Goal: Task Accomplishment & Management: Complete application form

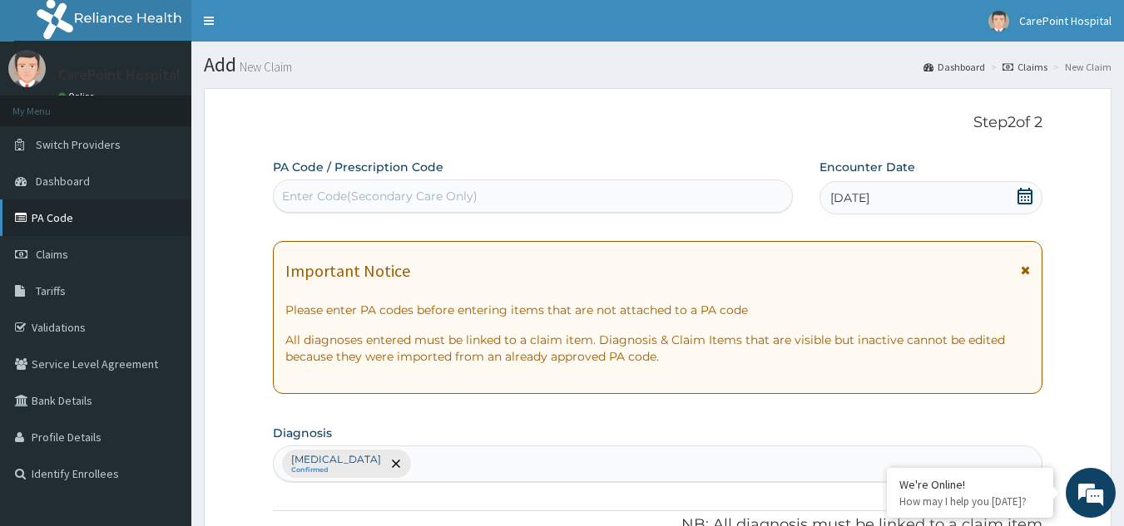
drag, startPoint x: 63, startPoint y: 223, endPoint x: 77, endPoint y: 215, distance: 16.4
click at [64, 221] on link "PA Code" at bounding box center [95, 218] width 191 height 37
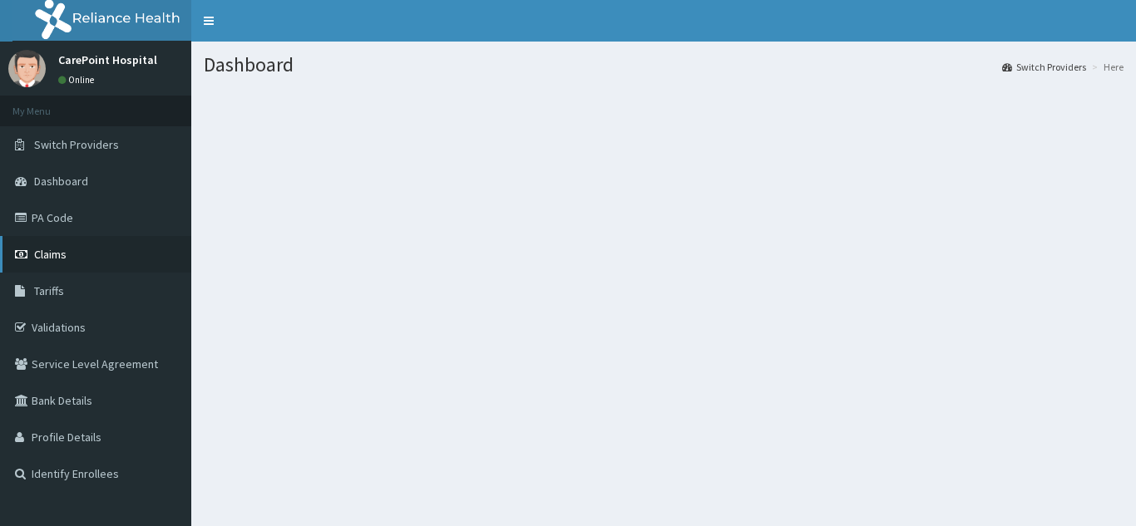
click at [75, 260] on link "Claims" at bounding box center [95, 254] width 191 height 37
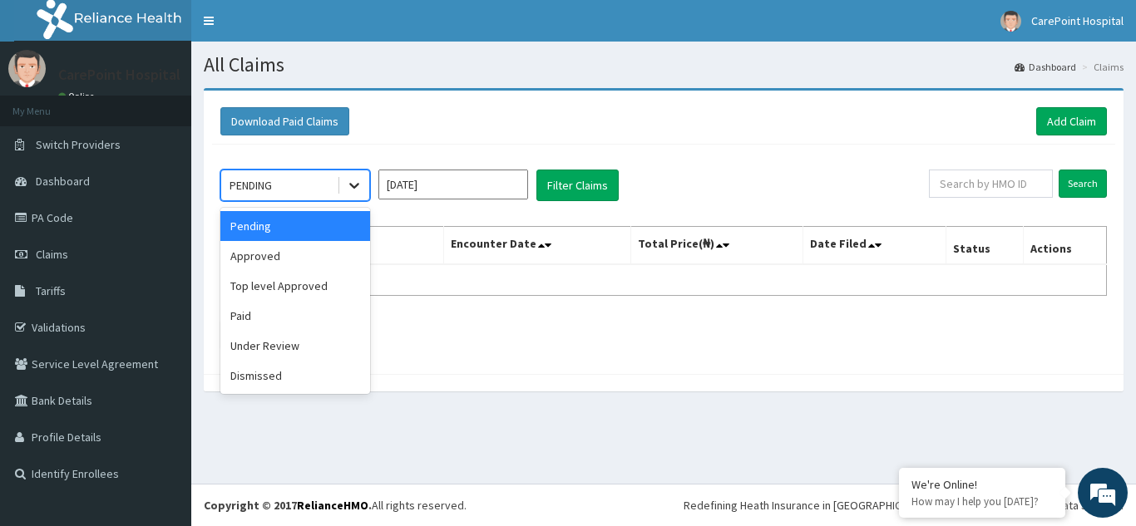
click at [350, 185] on icon at bounding box center [354, 187] width 10 height 6
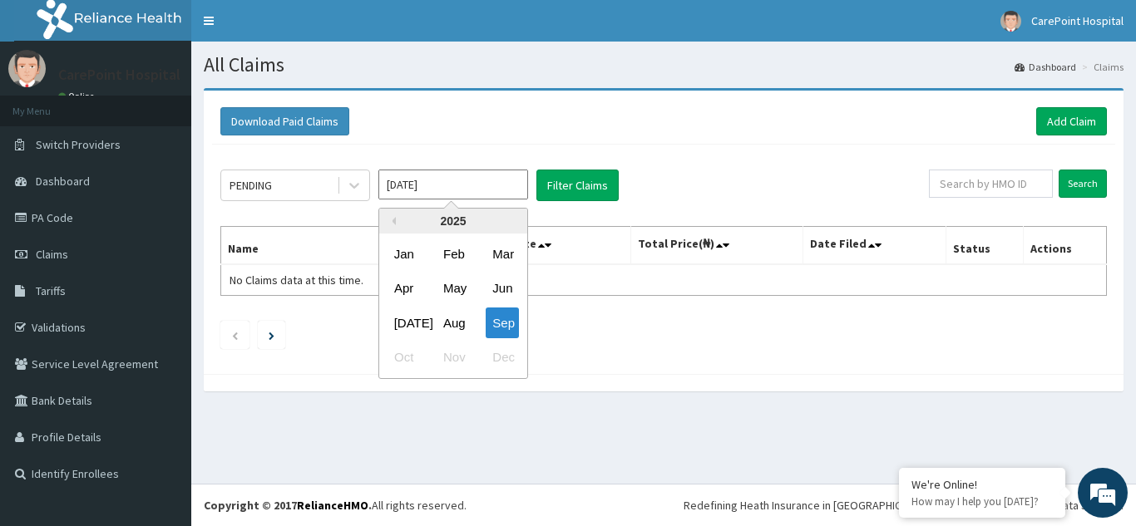
click at [492, 190] on input "[DATE]" at bounding box center [453, 185] width 150 height 30
click at [457, 322] on div "Aug" at bounding box center [453, 323] width 33 height 31
type input "Aug 2025"
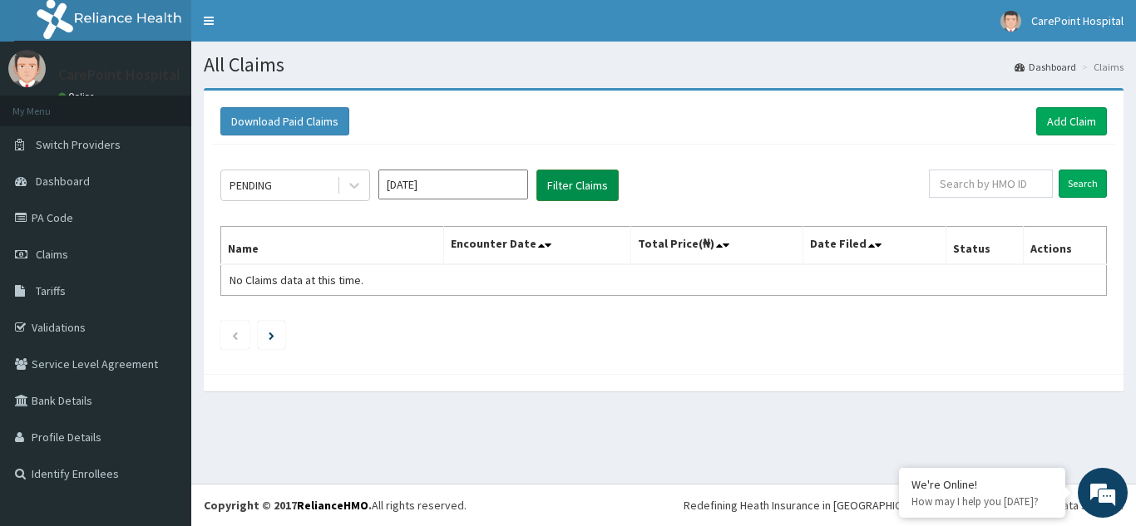
click at [556, 182] on button "Filter Claims" at bounding box center [577, 186] width 82 height 32
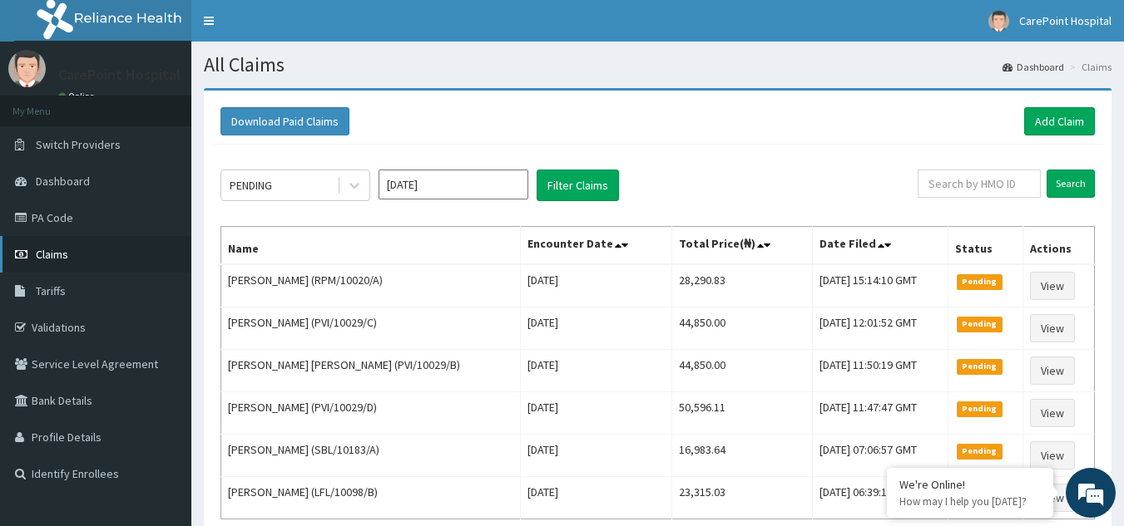
click at [92, 258] on link "Claims" at bounding box center [95, 254] width 191 height 37
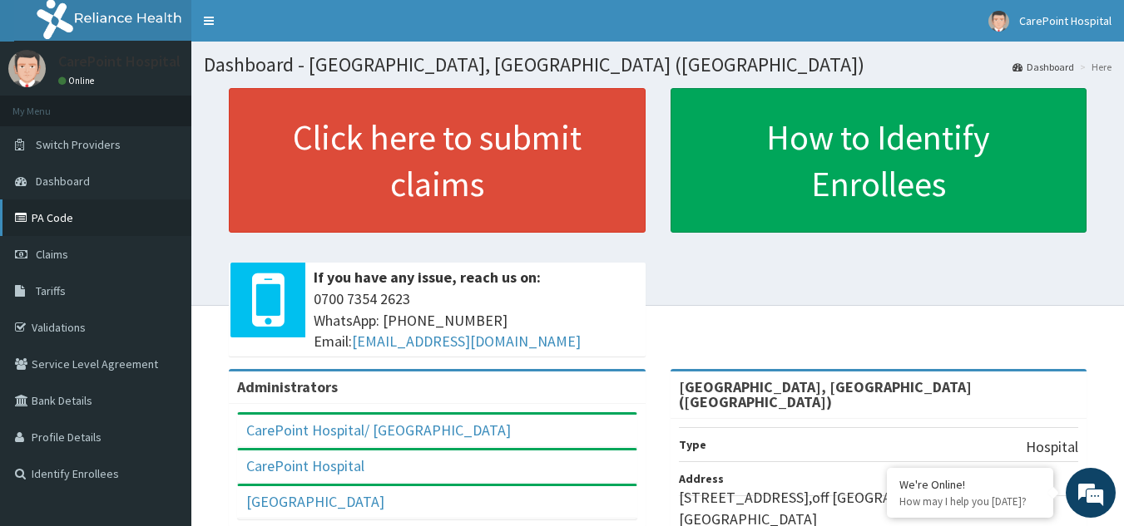
click at [70, 218] on link "PA Code" at bounding box center [95, 218] width 191 height 37
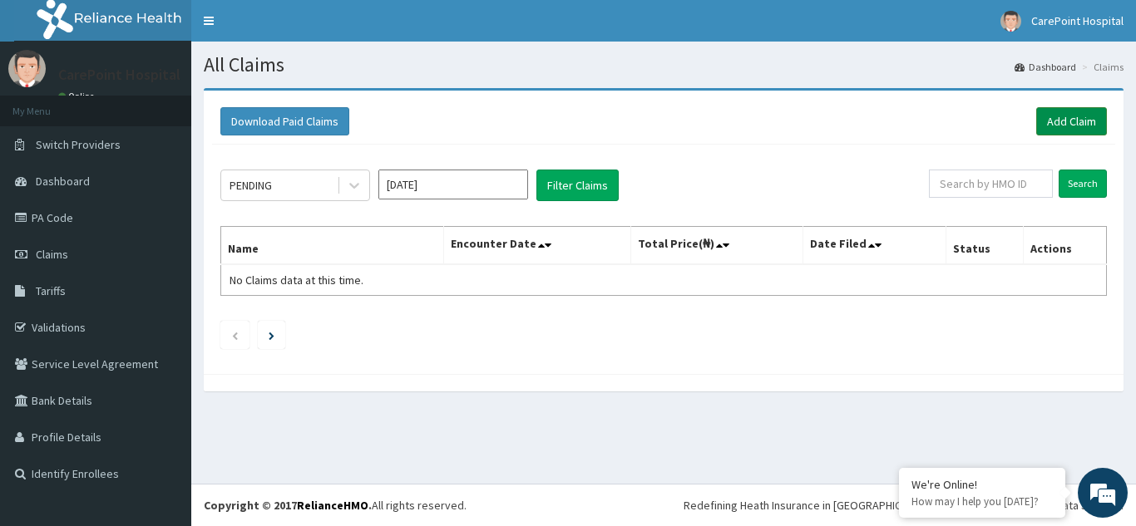
click at [1067, 117] on link "Add Claim" at bounding box center [1071, 121] width 71 height 28
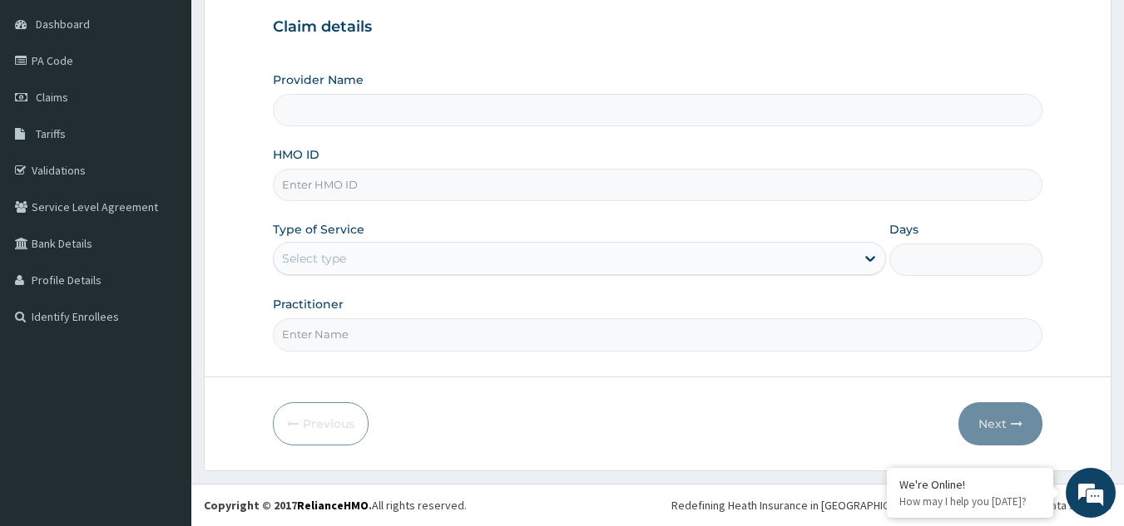
type input "[GEOGRAPHIC_DATA], [GEOGRAPHIC_DATA] ([GEOGRAPHIC_DATA])"
click at [348, 195] on input "HMO ID" at bounding box center [658, 185] width 770 height 32
paste input "EXT/10051/C"
type input "EXT/10051/C"
click at [368, 267] on div "Select type" at bounding box center [564, 258] width 581 height 27
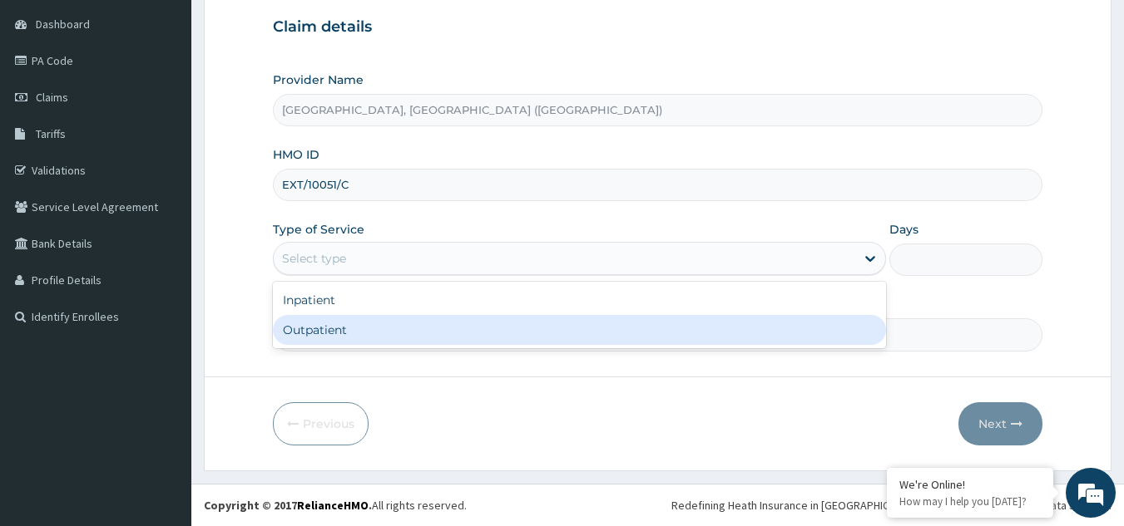
click at [358, 318] on div "Outpatient" at bounding box center [579, 330] width 613 height 30
type input "1"
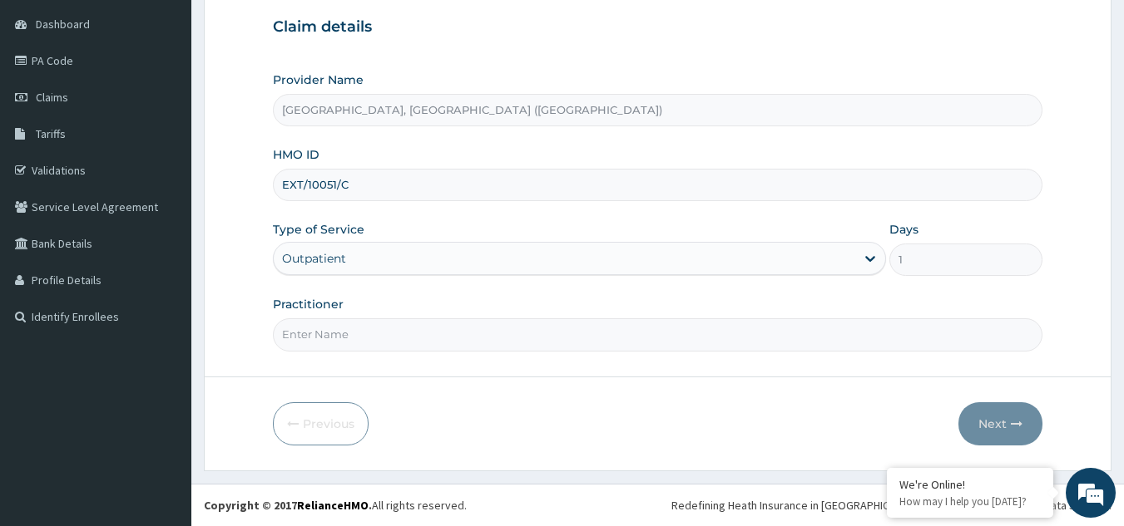
click at [358, 324] on input "Practitioner" at bounding box center [658, 335] width 770 height 32
type input "D"
type input "Dr, Steve"
click at [989, 432] on button "Next" at bounding box center [1000, 424] width 84 height 43
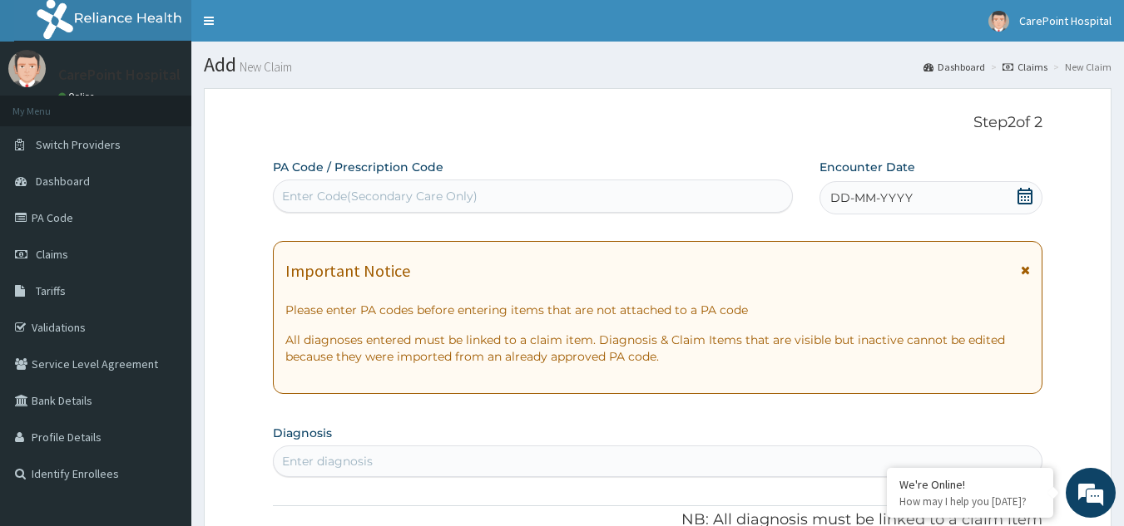
click at [890, 200] on span "DD-MM-YYYY" at bounding box center [871, 198] width 82 height 17
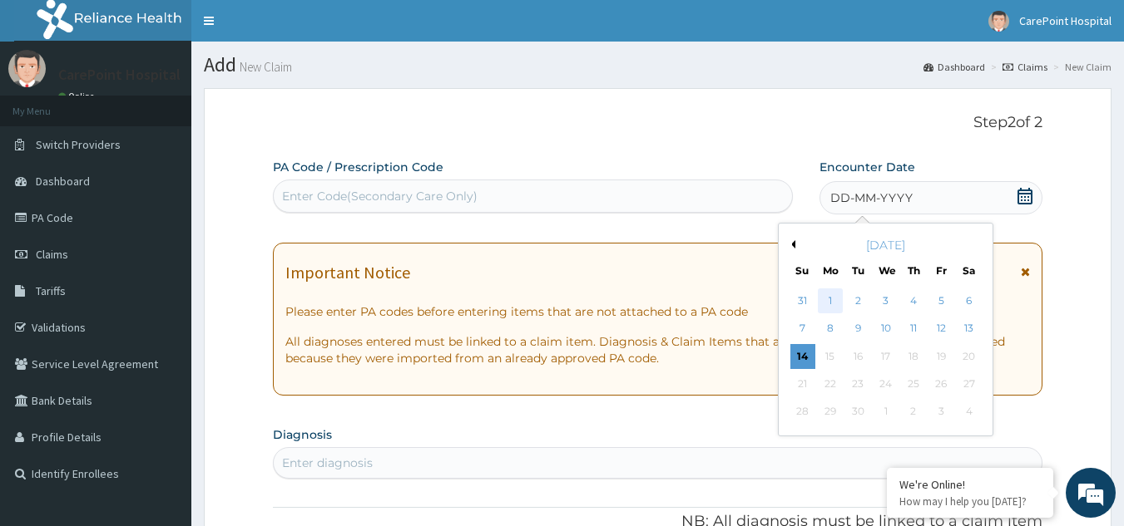
click at [830, 302] on div "1" at bounding box center [830, 301] width 25 height 25
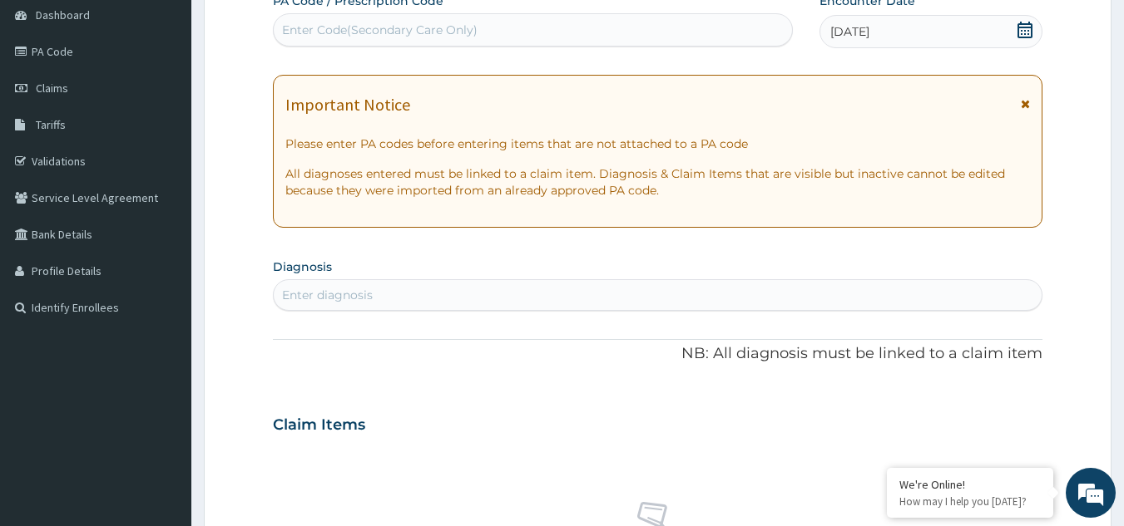
scroll to position [250, 0]
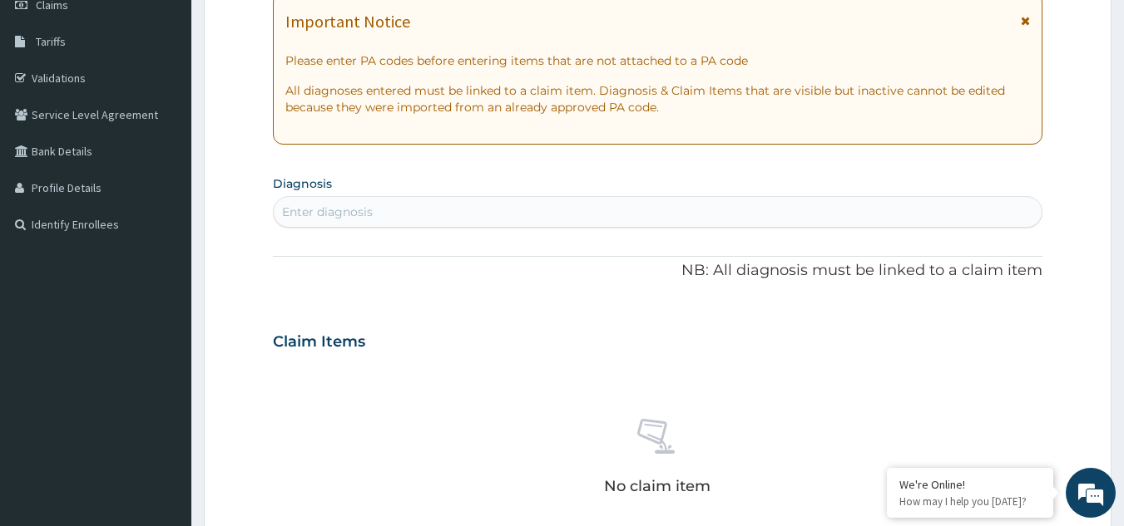
click at [452, 210] on div "Enter diagnosis" at bounding box center [658, 212] width 769 height 27
type input "p"
type input "malaria"
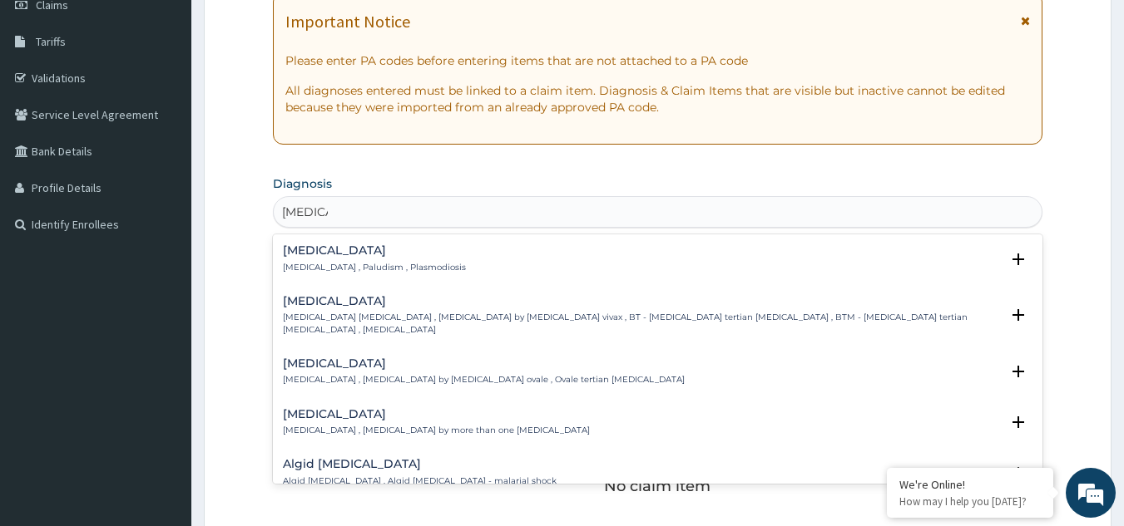
click at [378, 242] on div "Malaria Malaria , Paludism , Plasmodiosis Select Status Query Query covers susp…" at bounding box center [658, 263] width 770 height 51
click at [381, 264] on p "Malaria , Paludism , Plasmodiosis" at bounding box center [374, 268] width 183 height 12
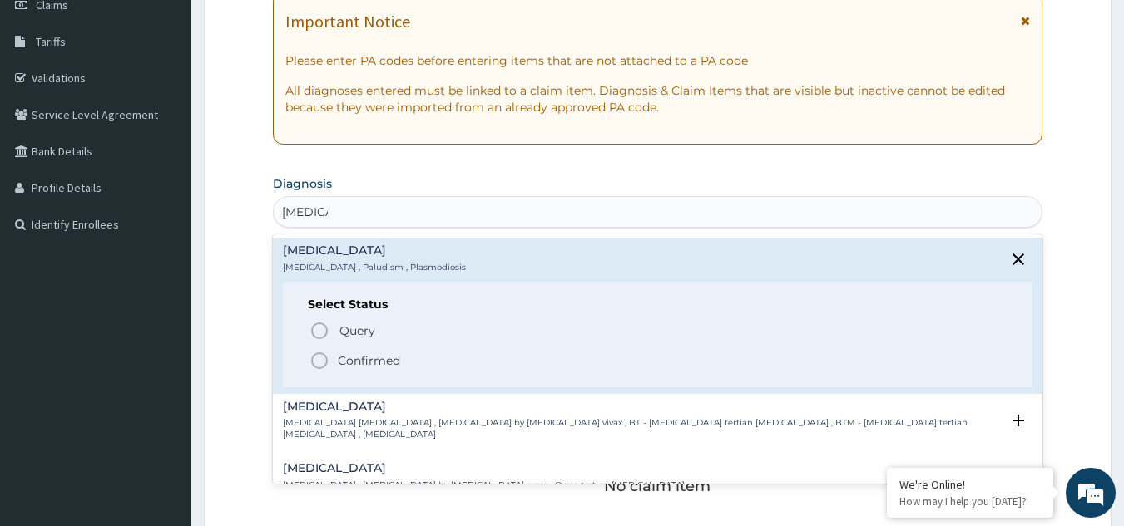
click at [363, 361] on p "Confirmed" at bounding box center [369, 361] width 62 height 17
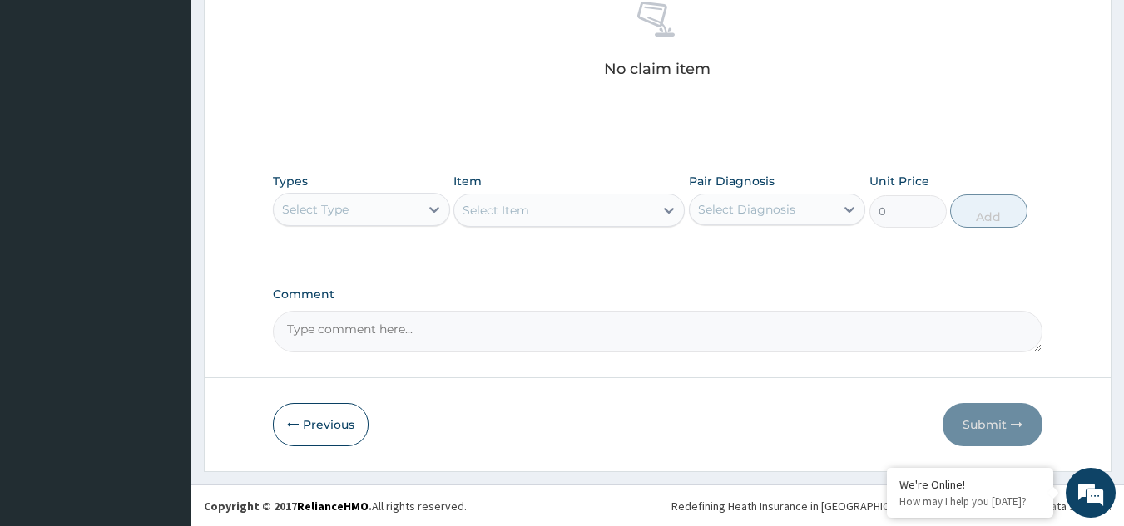
scroll to position [673, 0]
click at [364, 214] on div "Select Type" at bounding box center [347, 208] width 146 height 27
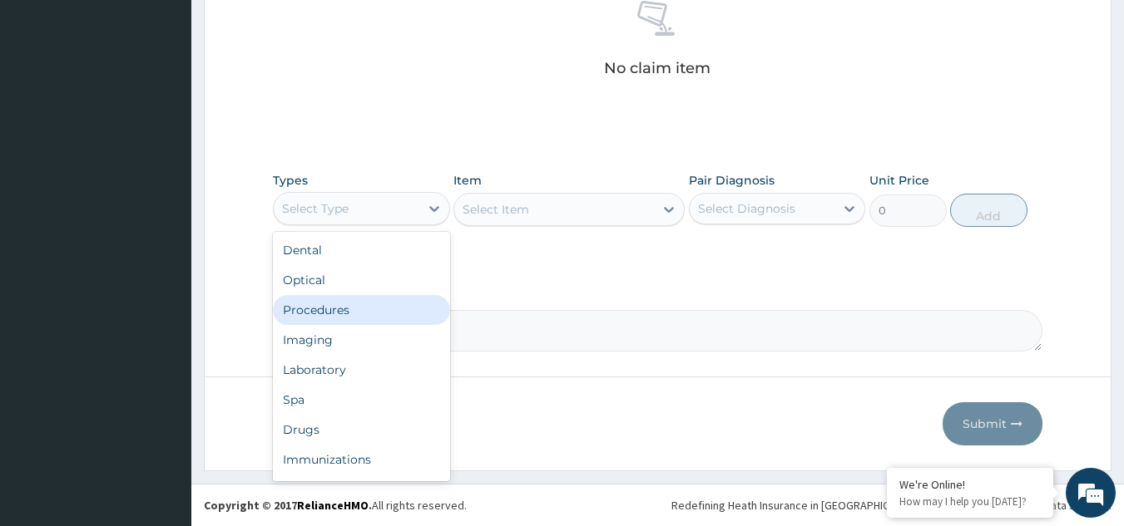
click at [346, 306] on div "Procedures" at bounding box center [361, 310] width 177 height 30
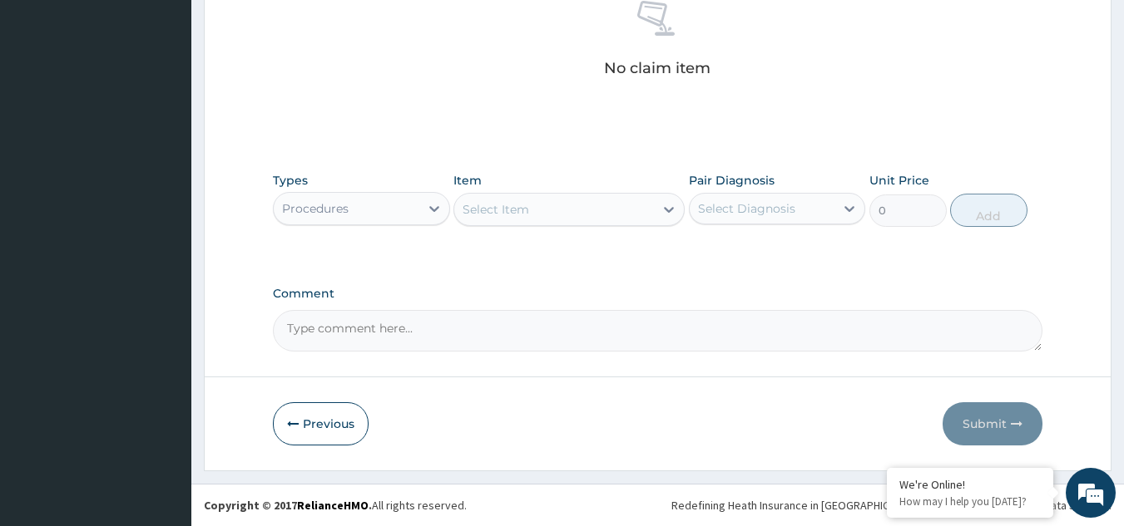
click at [551, 214] on div "Select Item" at bounding box center [554, 209] width 200 height 27
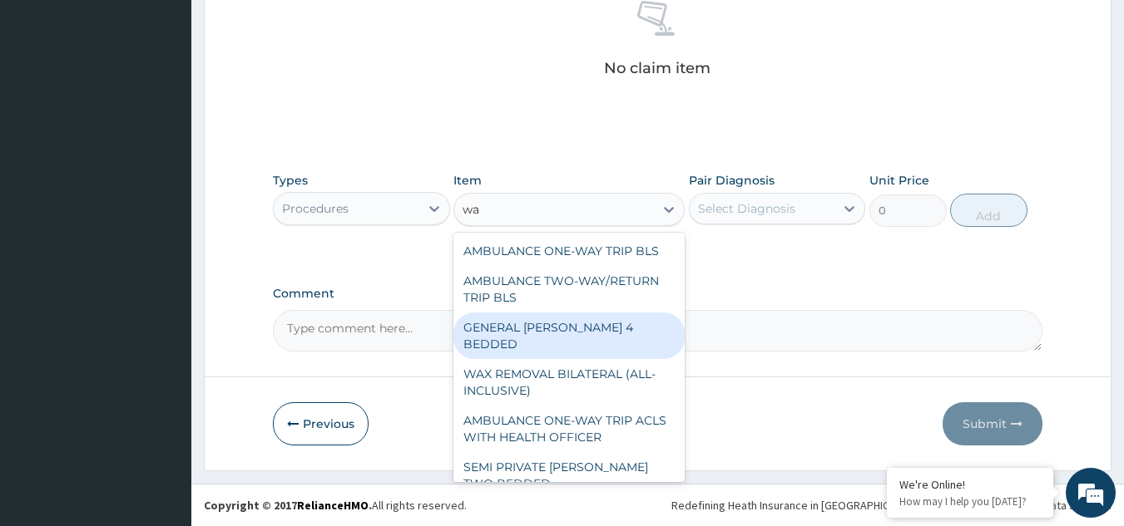
type input "w"
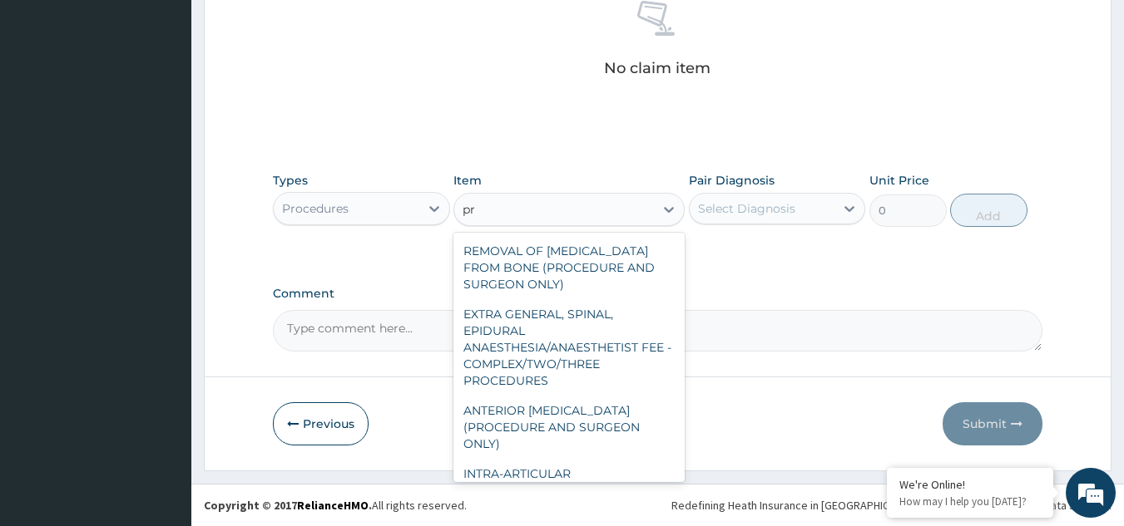
type input "p"
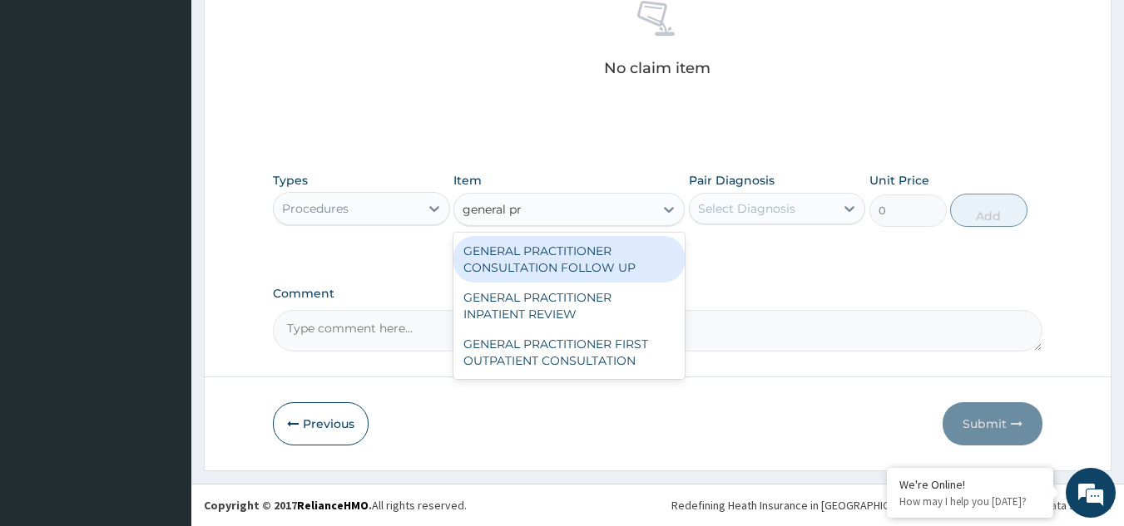
type input "general pra"
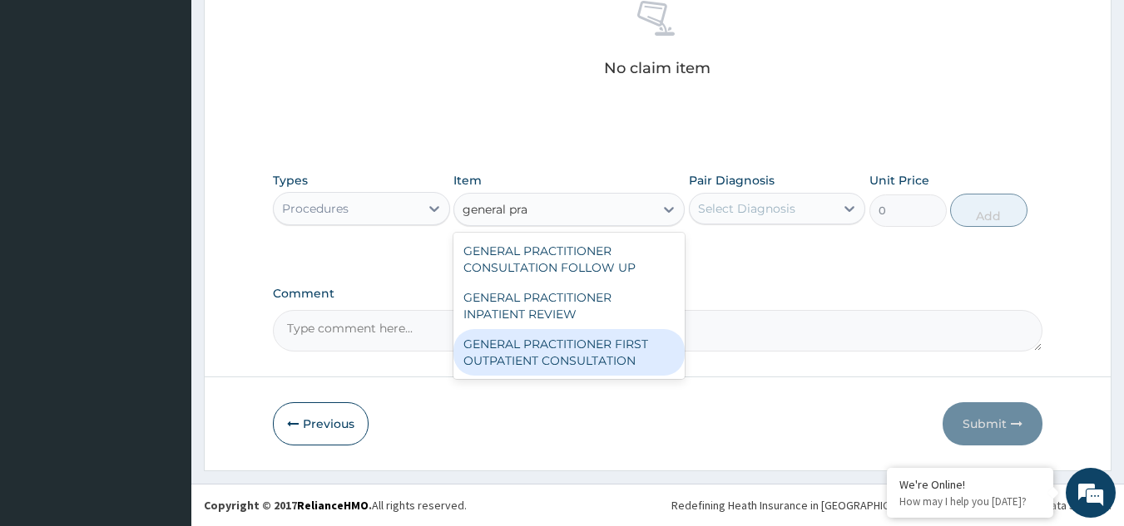
click at [596, 365] on div "GENERAL PRACTITIONER FIRST OUTPATIENT CONSULTATION" at bounding box center [568, 352] width 231 height 47
type input "3750"
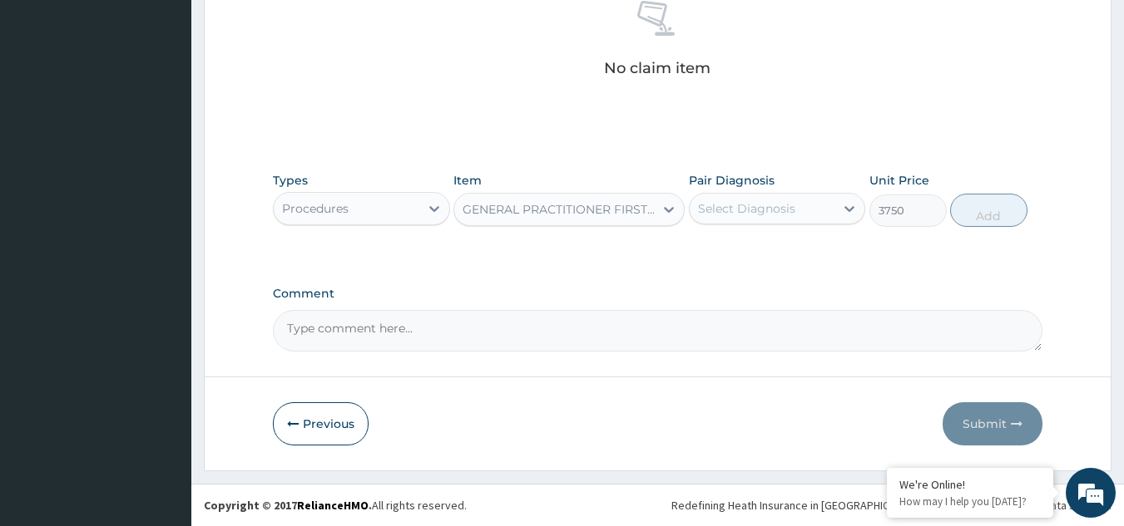
click at [737, 213] on div "Select Diagnosis" at bounding box center [746, 208] width 97 height 17
click at [724, 250] on label "Malaria" at bounding box center [767, 249] width 103 height 17
checkbox input "true"
click at [964, 212] on button "Add" at bounding box center [988, 210] width 77 height 33
type input "0"
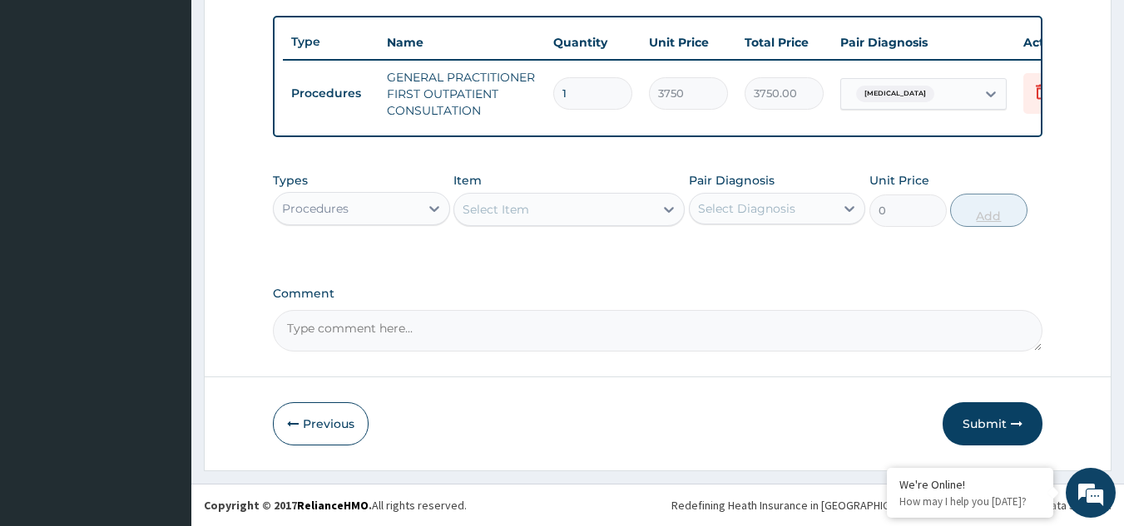
scroll to position [615, 0]
click at [980, 418] on button "Submit" at bounding box center [992, 424] width 100 height 43
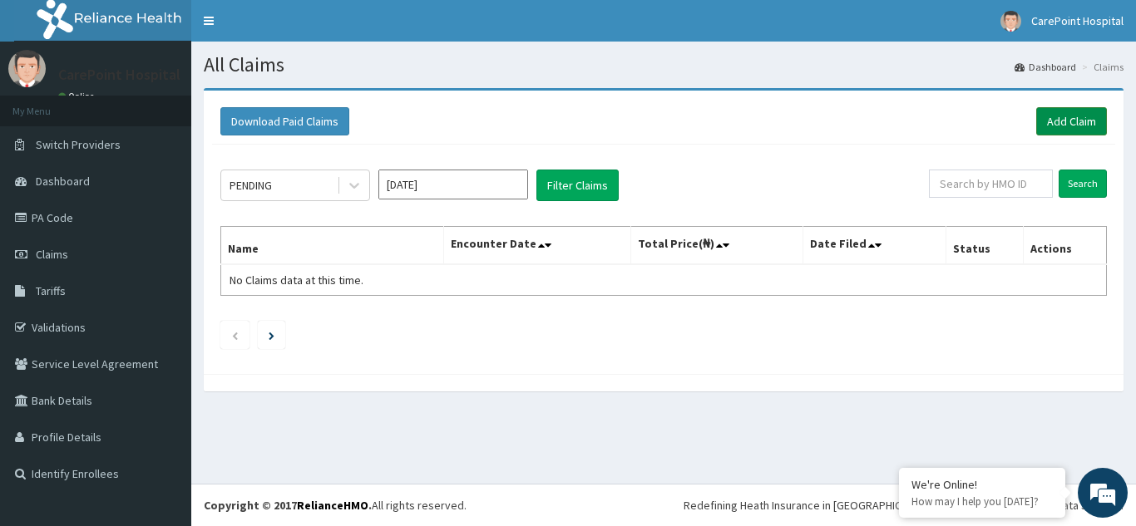
click at [1071, 121] on link "Add Claim" at bounding box center [1071, 121] width 71 height 28
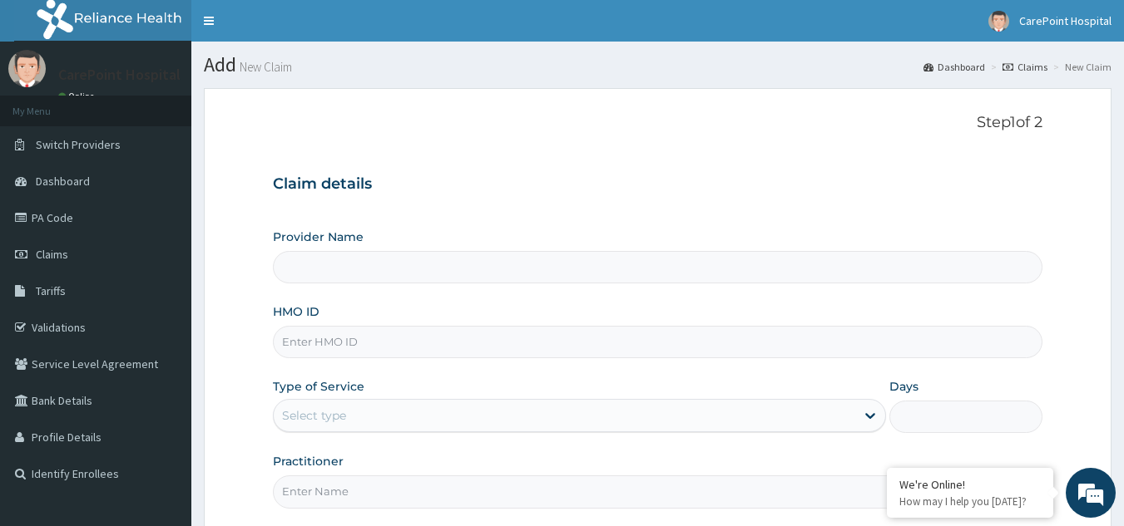
type input "[GEOGRAPHIC_DATA], [GEOGRAPHIC_DATA] ([GEOGRAPHIC_DATA])"
